Goal: Task Accomplishment & Management: Manage account settings

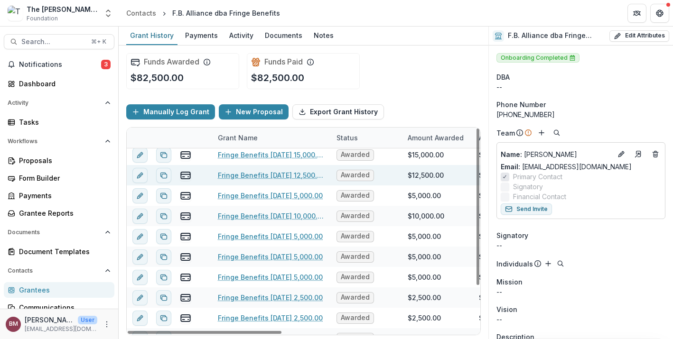
scroll to position [58, 0]
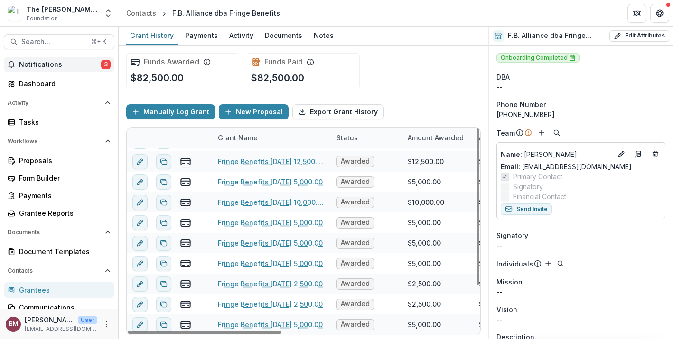
click at [63, 70] on button "Notifications 3" at bounding box center [59, 64] width 111 height 15
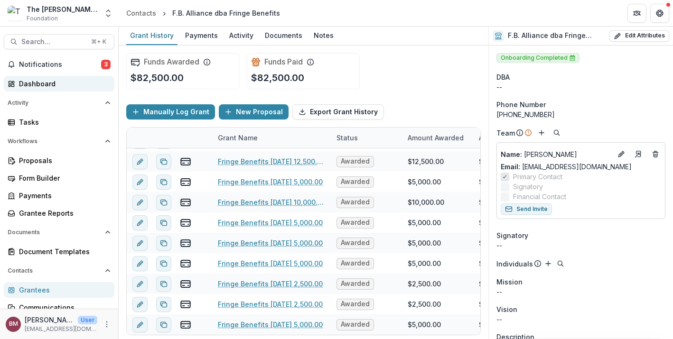
click at [53, 89] on link "Dashboard" at bounding box center [59, 84] width 111 height 16
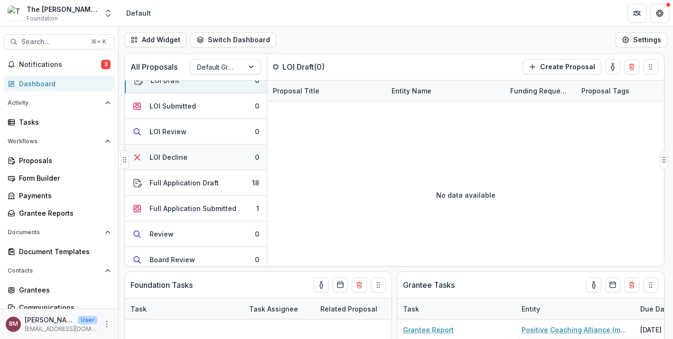
scroll to position [16, 0]
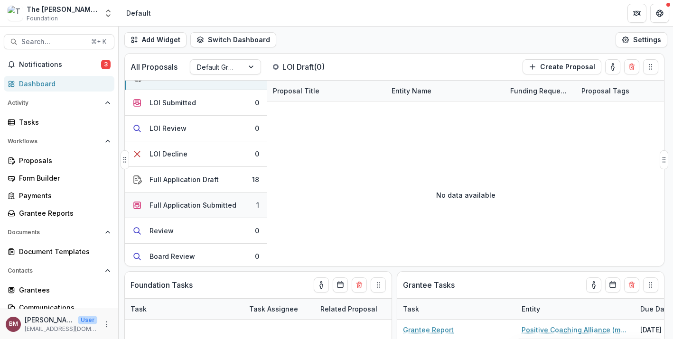
click at [210, 201] on div "Full Application Submitted" at bounding box center [193, 205] width 87 height 10
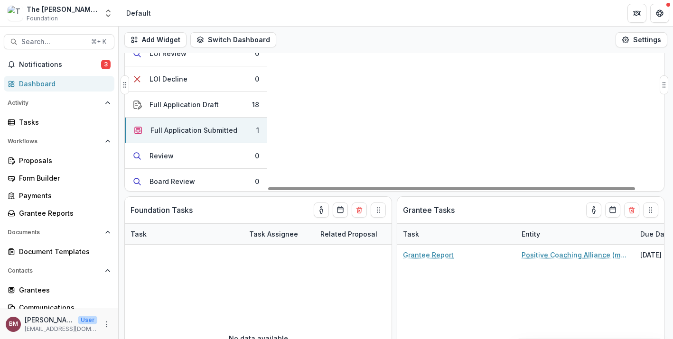
scroll to position [0, 0]
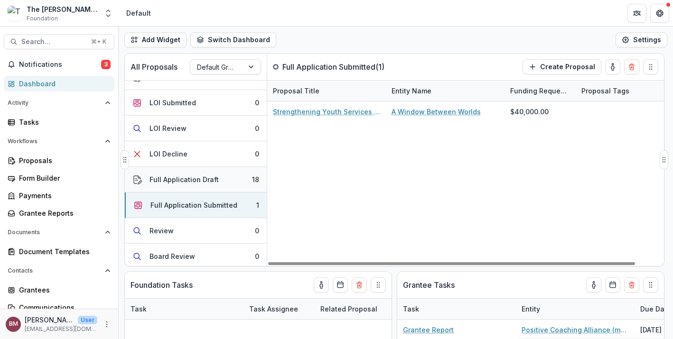
click at [216, 181] on button "Full Application Draft 18" at bounding box center [196, 180] width 142 height 26
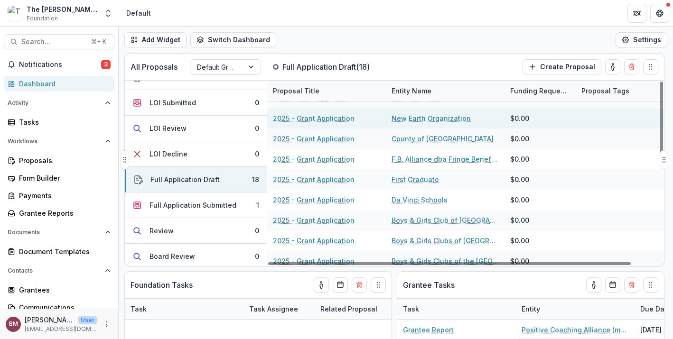
scroll to position [203, 0]
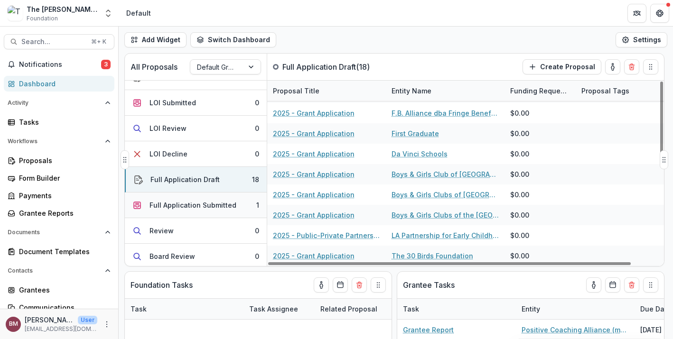
click at [221, 215] on button "Full Application Submitted 1" at bounding box center [196, 206] width 142 height 26
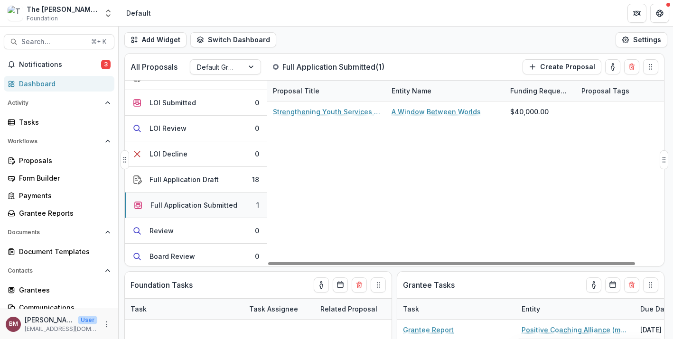
scroll to position [0, 0]
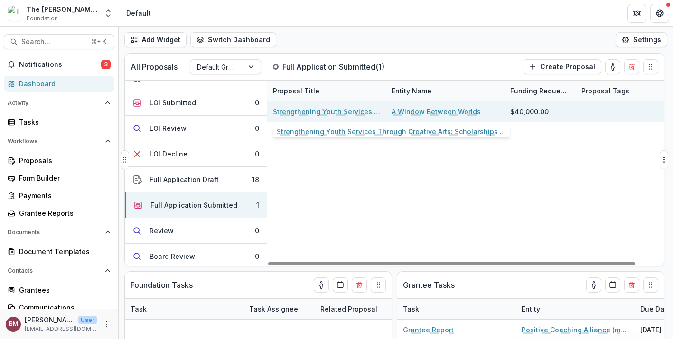
click at [361, 116] on link "Strengthening Youth Services Through Creative Arts: Scholarships for Direct Ser…" at bounding box center [326, 112] width 107 height 10
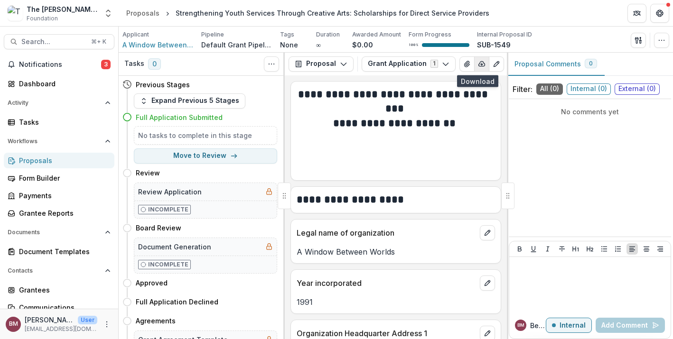
click at [478, 67] on button "button" at bounding box center [481, 63] width 15 height 15
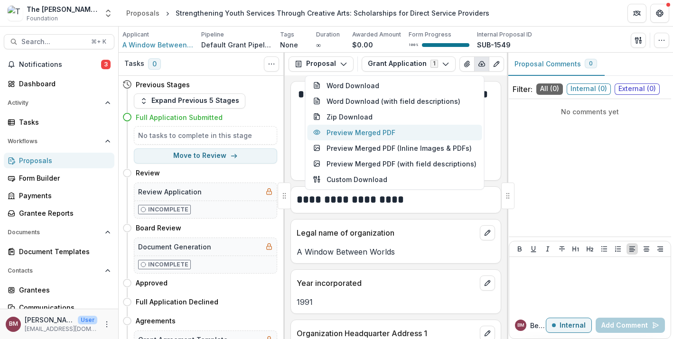
click at [432, 132] on button "Preview Merged PDF" at bounding box center [395, 133] width 175 height 16
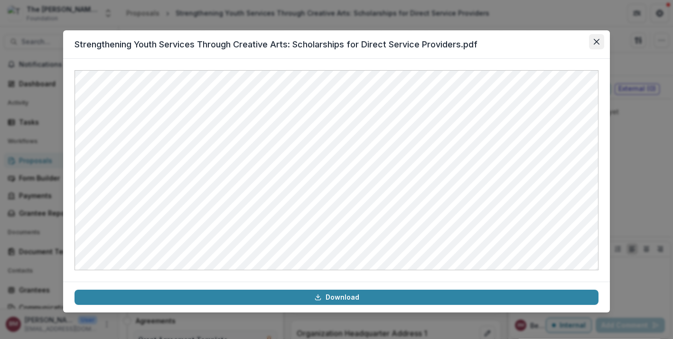
click at [599, 39] on icon "Close" at bounding box center [597, 42] width 6 height 6
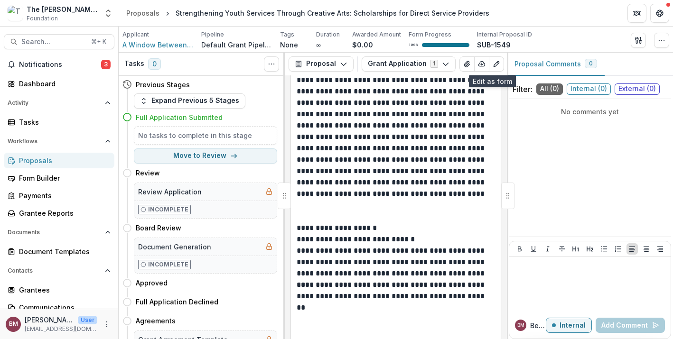
scroll to position [4365, 0]
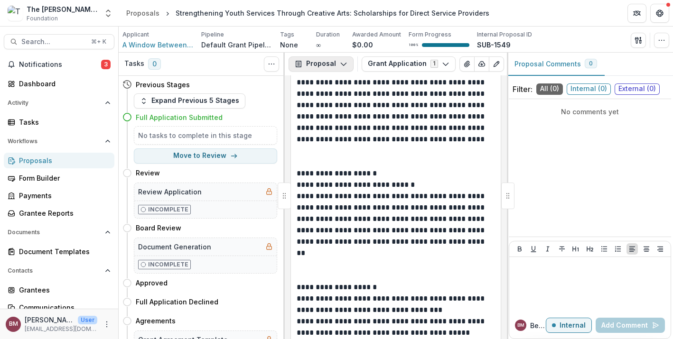
click at [318, 70] on button "Proposal" at bounding box center [321, 63] width 65 height 15
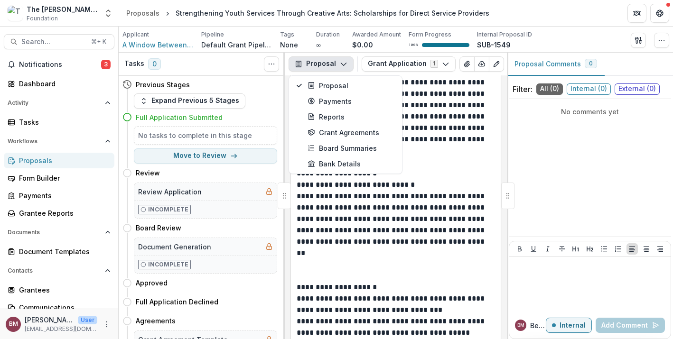
click at [317, 68] on button "Proposal" at bounding box center [321, 63] width 65 height 15
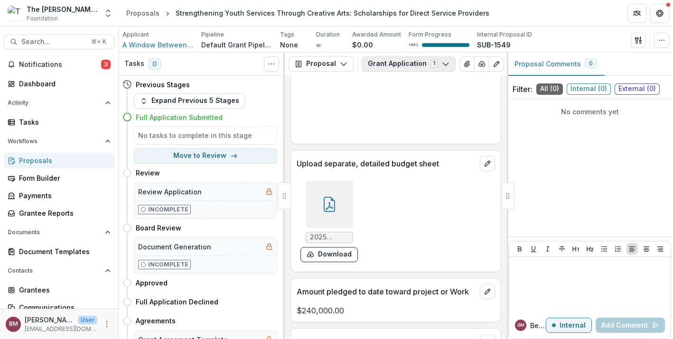
scroll to position [5244, 0]
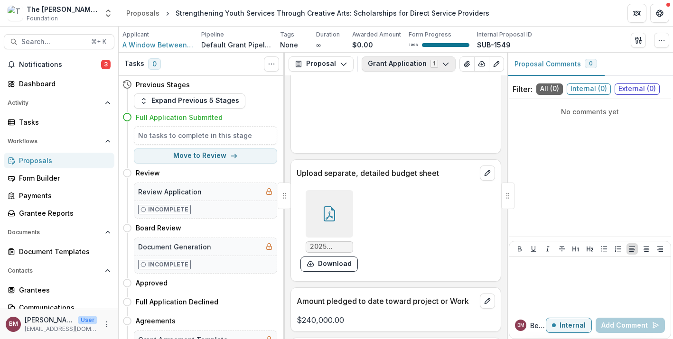
click at [445, 66] on button "Grant Application 1" at bounding box center [409, 63] width 94 height 15
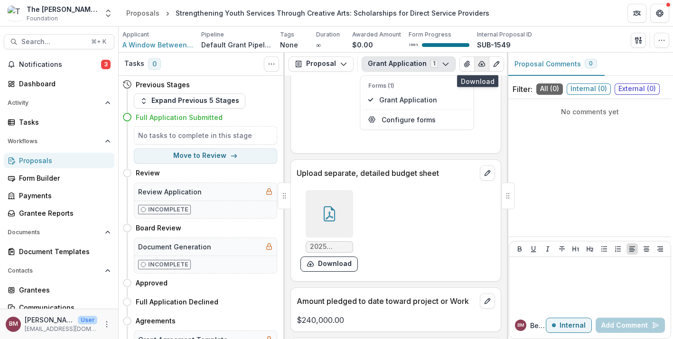
click at [478, 62] on icon "button" at bounding box center [482, 64] width 8 height 8
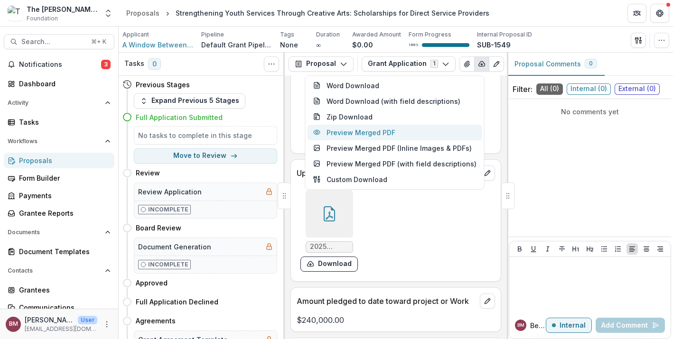
click at [408, 128] on button "Preview Merged PDF" at bounding box center [395, 133] width 175 height 16
